Goal: Task Accomplishment & Management: Manage account settings

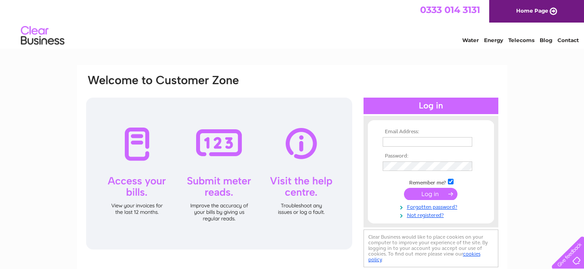
drag, startPoint x: 0, startPoint y: 0, endPoint x: 416, endPoint y: 140, distance: 439.1
click at [416, 140] on input "text" at bounding box center [427, 142] width 90 height 10
type input "flowerfashions@aol.com"
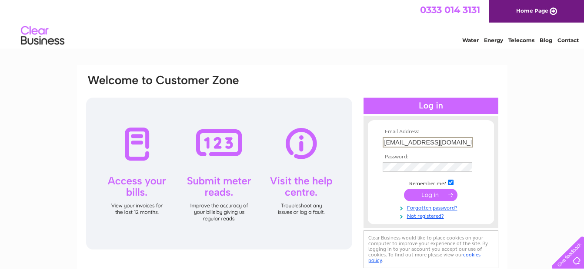
click at [413, 140] on input "flowerfashions@aol.com" at bounding box center [427, 142] width 90 height 10
click at [404, 189] on input "submit" at bounding box center [430, 195] width 53 height 12
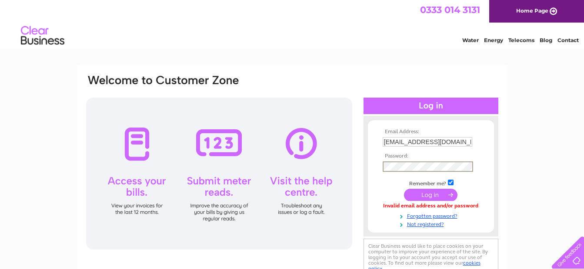
click at [434, 196] on input "submit" at bounding box center [430, 195] width 53 height 12
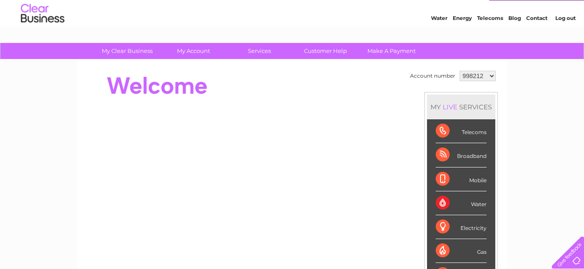
scroll to position [43, 0]
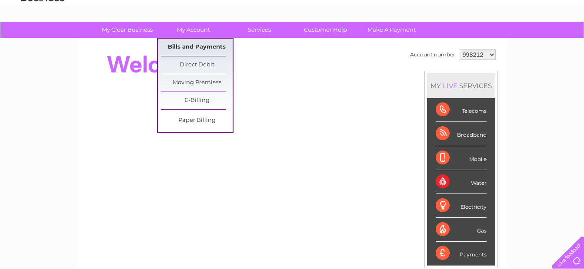
click at [203, 50] on link "Bills and Payments" at bounding box center [197, 47] width 72 height 17
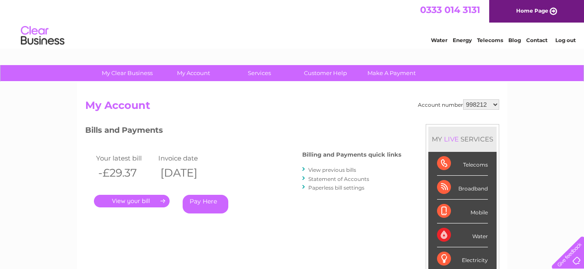
click at [129, 203] on link "." at bounding box center [132, 201] width 76 height 13
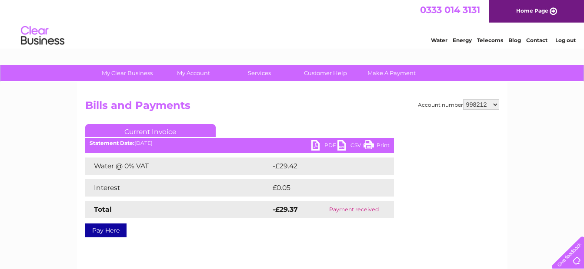
click at [318, 145] on link "PDF" at bounding box center [324, 146] width 26 height 13
